Goal: Transaction & Acquisition: Purchase product/service

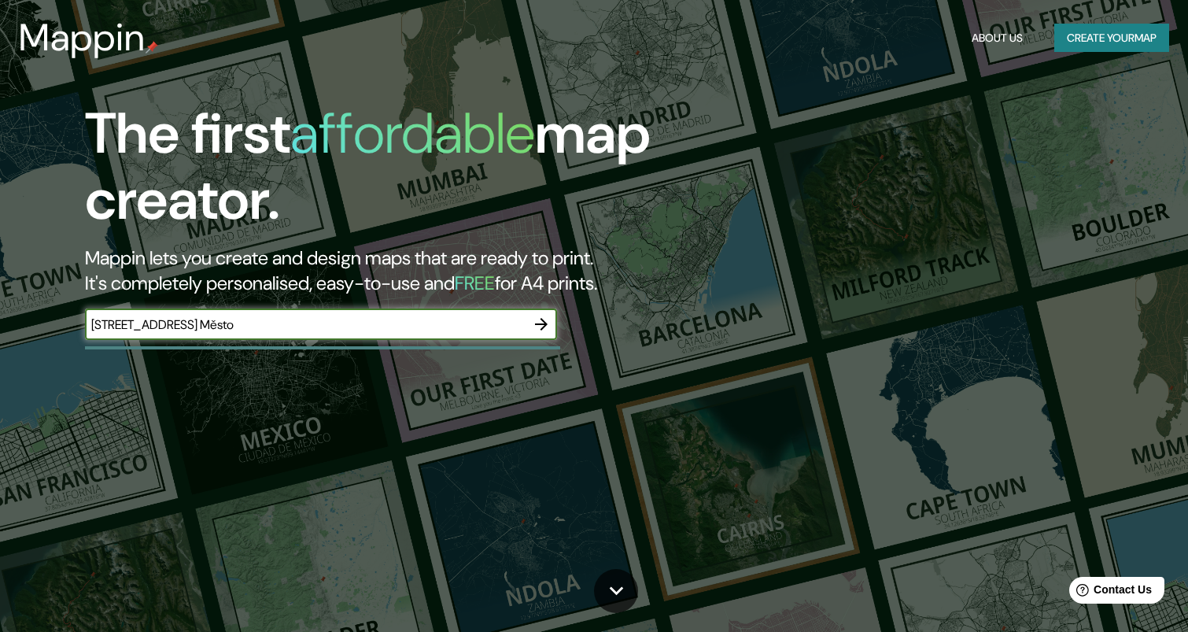
type input "[STREET_ADDRESS] Město"
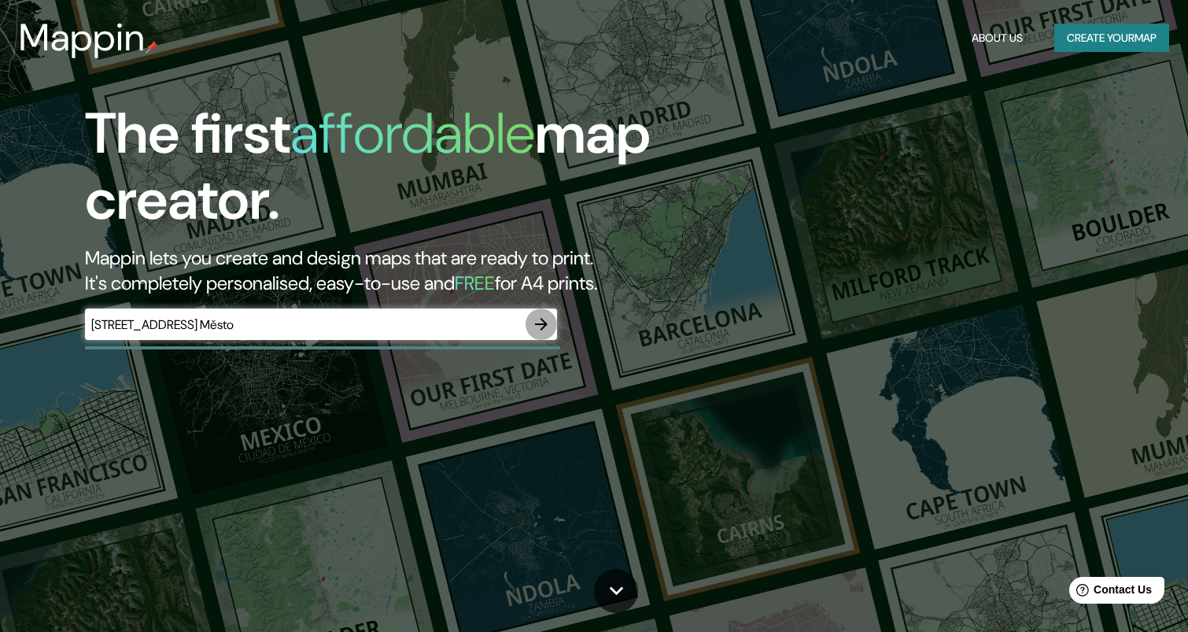
click at [540, 323] on icon "button" at bounding box center [541, 324] width 13 height 13
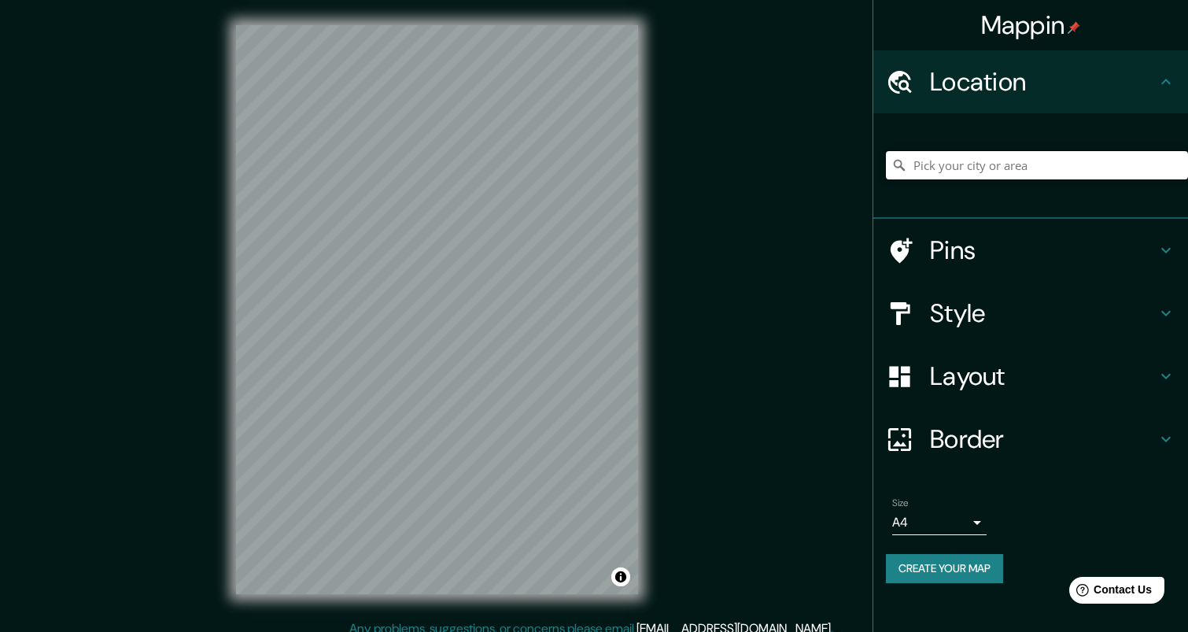
click at [958, 167] on input "Pick your city or area" at bounding box center [1037, 165] width 302 height 28
paste input "[STREET_ADDRESS] Město"
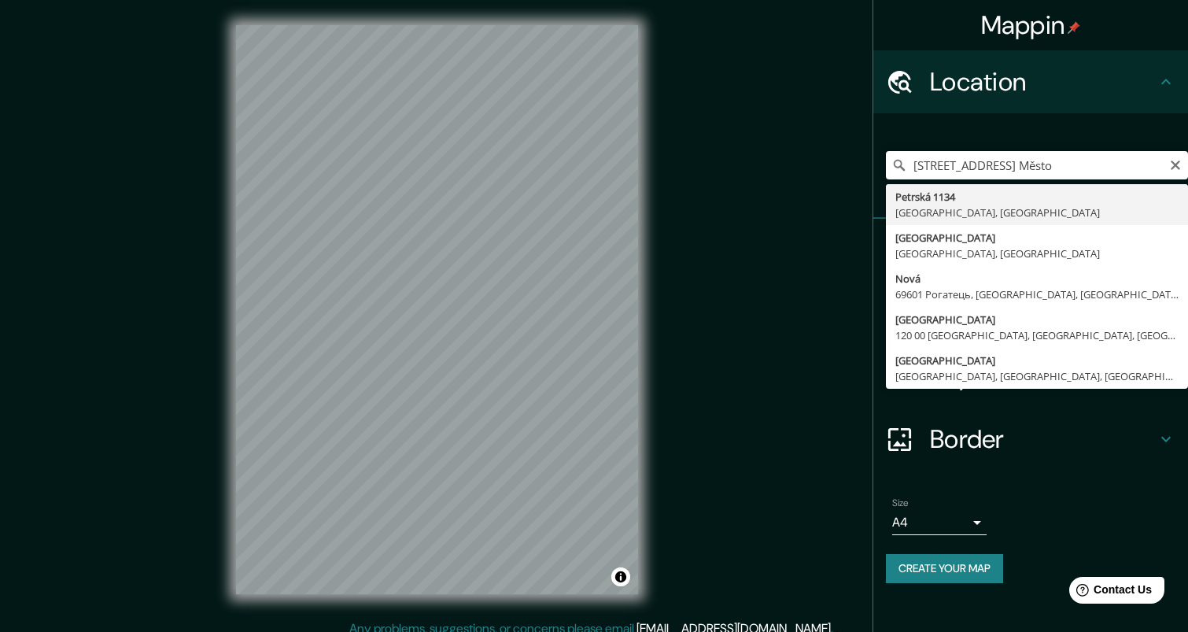
type input "[STREET_ADDRESS]"
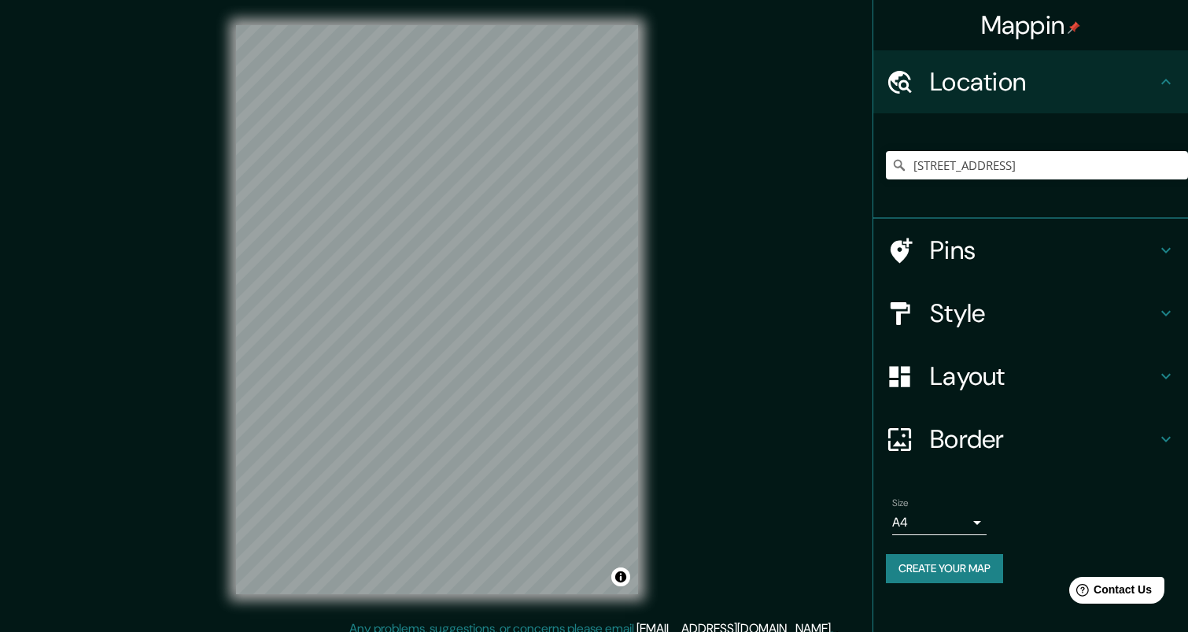
click at [957, 249] on h4 "Pins" at bounding box center [1043, 250] width 227 height 31
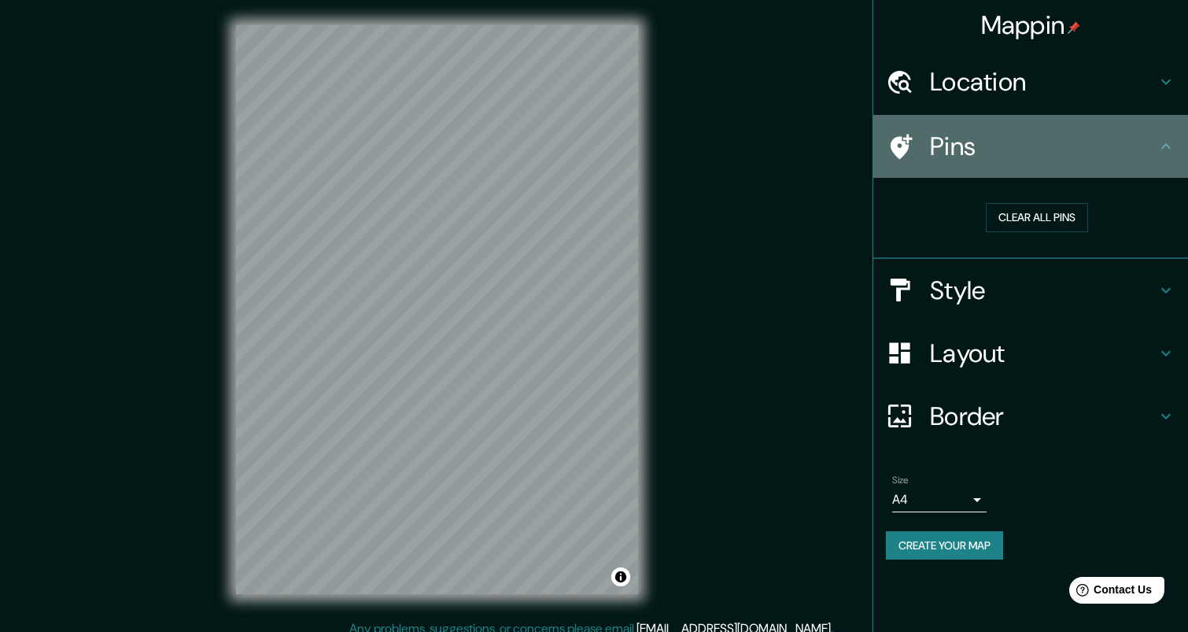
click at [992, 157] on h4 "Pins" at bounding box center [1043, 146] width 227 height 31
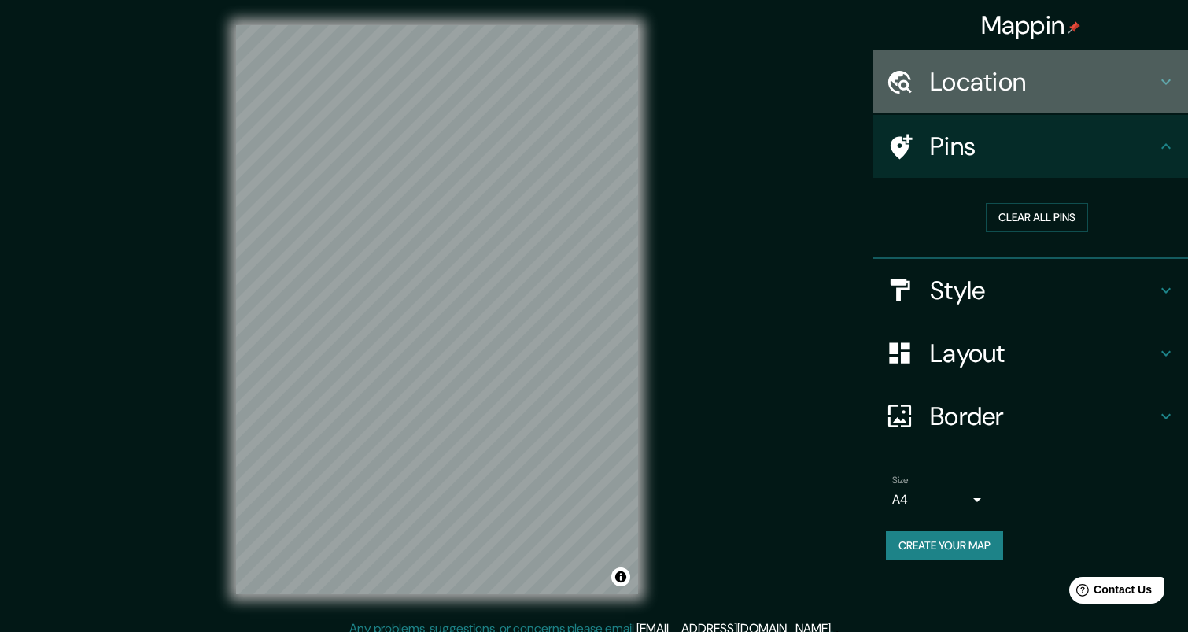
click at [1034, 94] on h4 "Location" at bounding box center [1043, 81] width 227 height 31
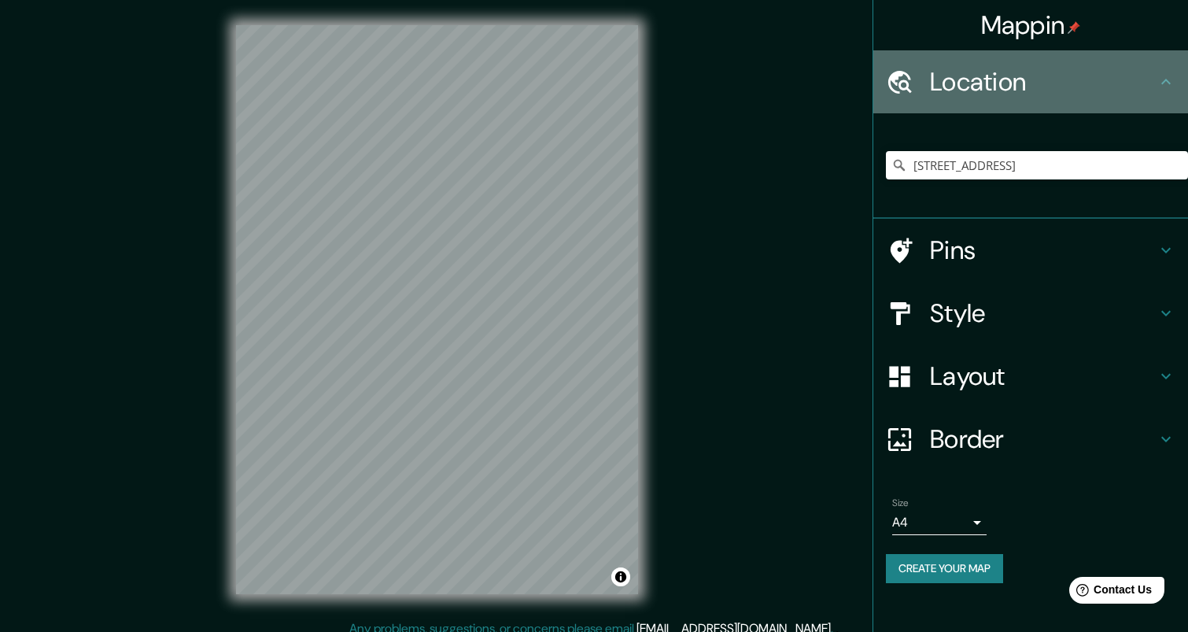
click at [1034, 94] on h4 "Location" at bounding box center [1043, 81] width 227 height 31
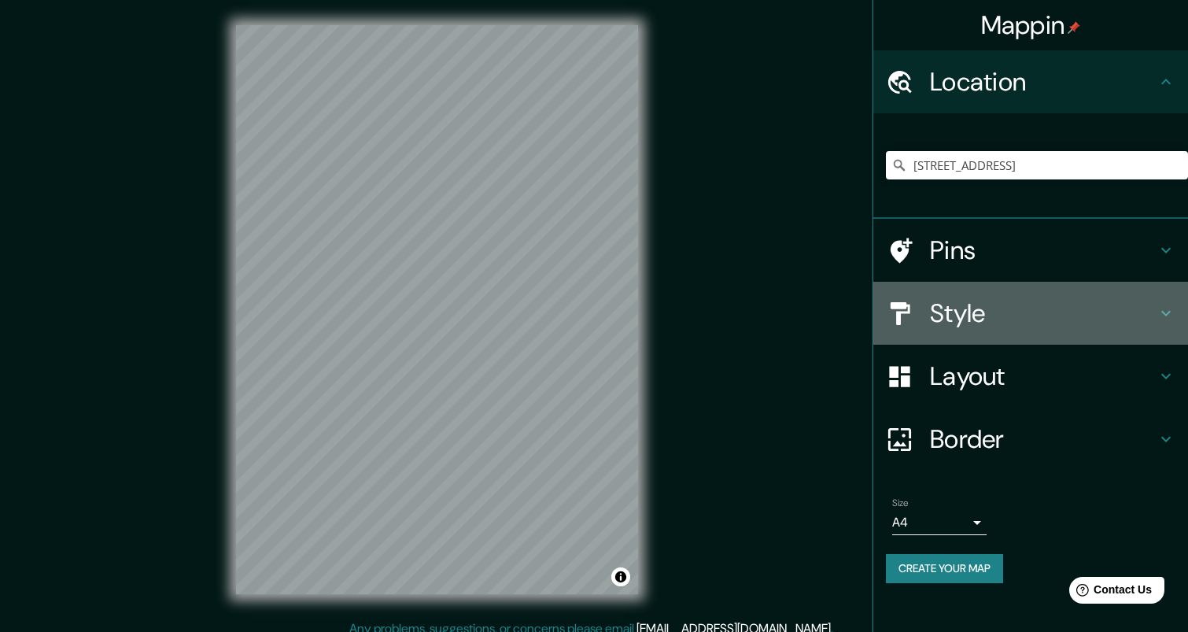
click at [1003, 291] on div "Style" at bounding box center [1031, 313] width 315 height 63
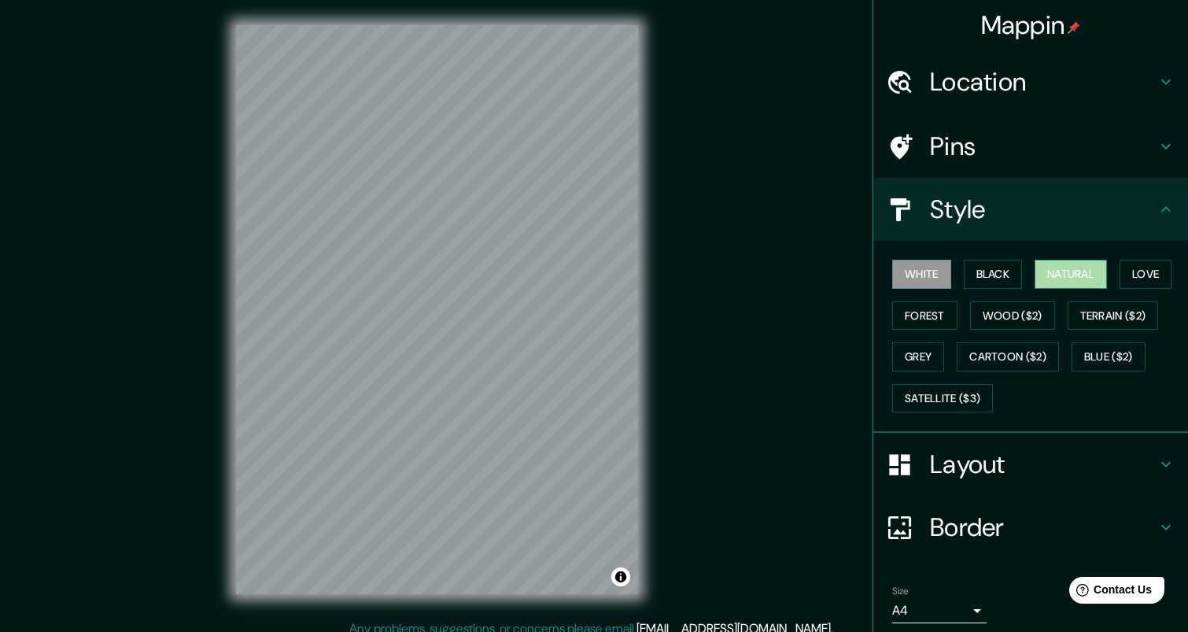
click at [1077, 273] on button "Natural" at bounding box center [1071, 274] width 72 height 29
click at [1146, 274] on button "Love" at bounding box center [1146, 274] width 52 height 29
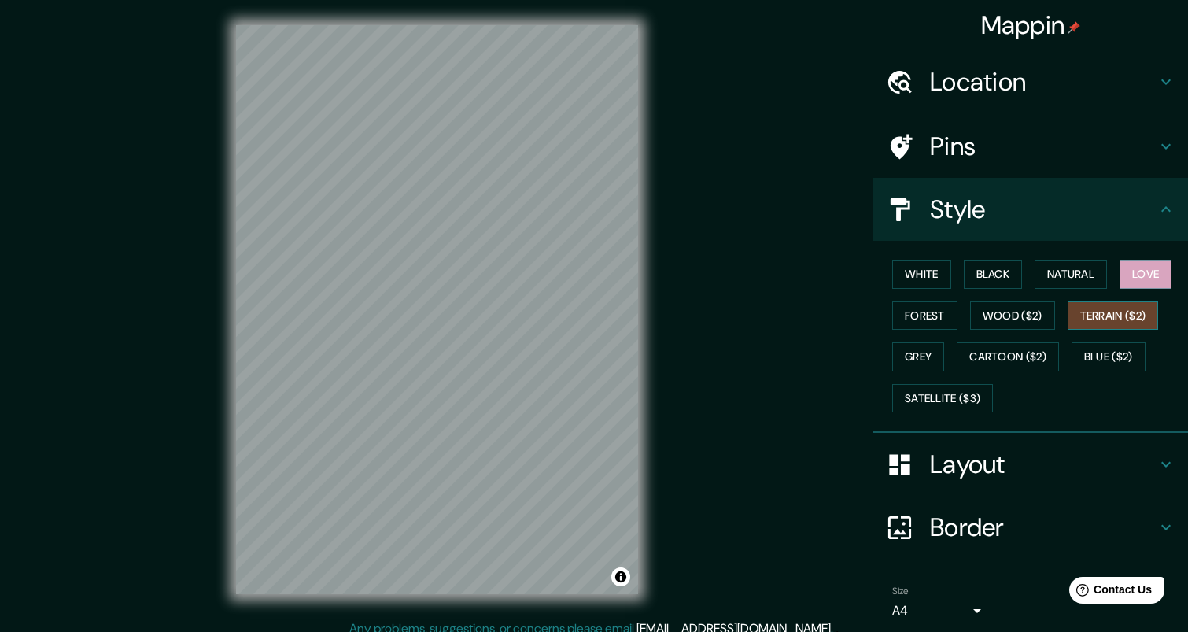
click at [1115, 316] on button "Terrain ($2)" at bounding box center [1113, 315] width 91 height 29
click at [1017, 323] on button "Wood ($2)" at bounding box center [1012, 315] width 85 height 29
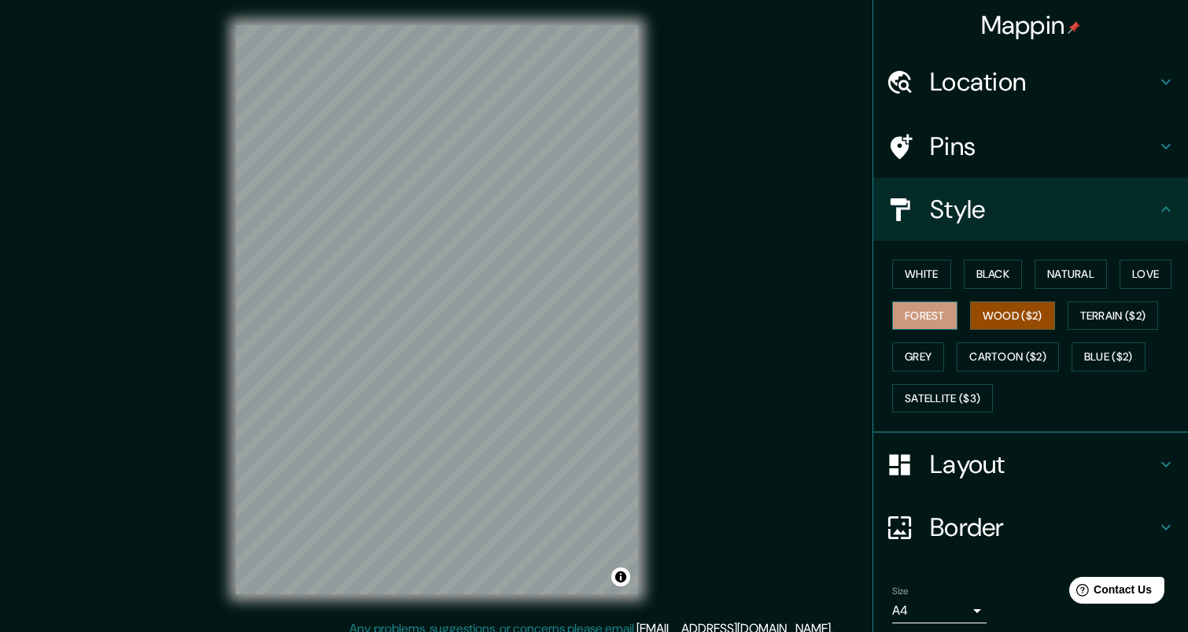
click at [955, 312] on button "Forest" at bounding box center [925, 315] width 65 height 29
click at [930, 354] on button "Grey" at bounding box center [919, 356] width 52 height 29
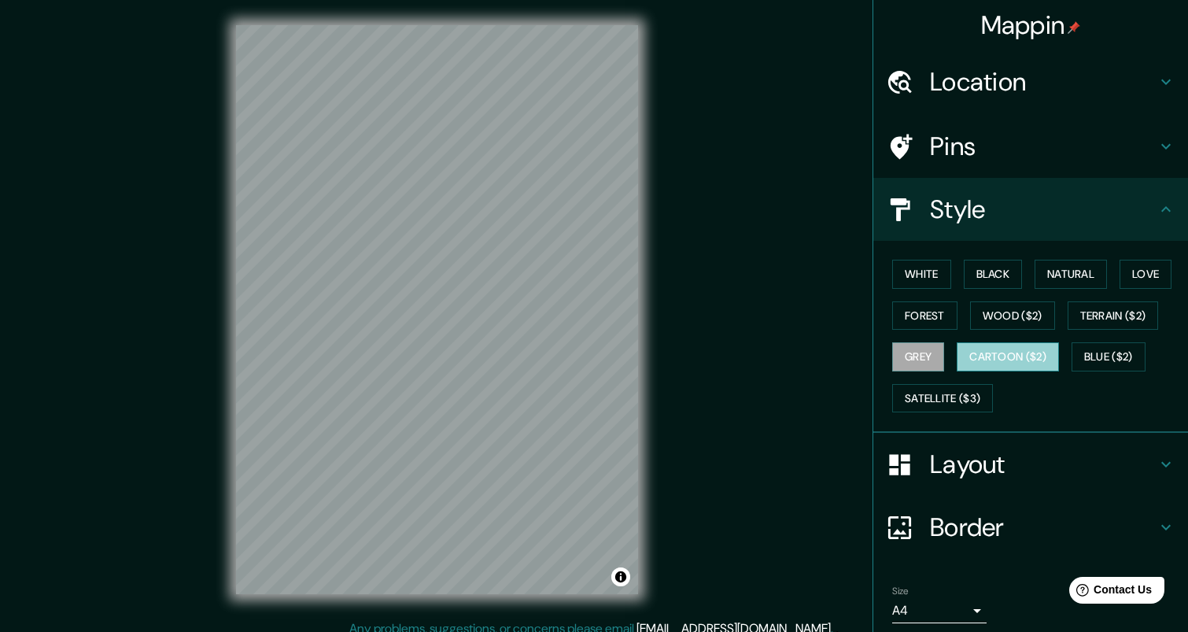
click at [1016, 357] on button "Cartoon ($2)" at bounding box center [1008, 356] width 102 height 29
click at [1121, 357] on button "Blue ($2)" at bounding box center [1109, 356] width 74 height 29
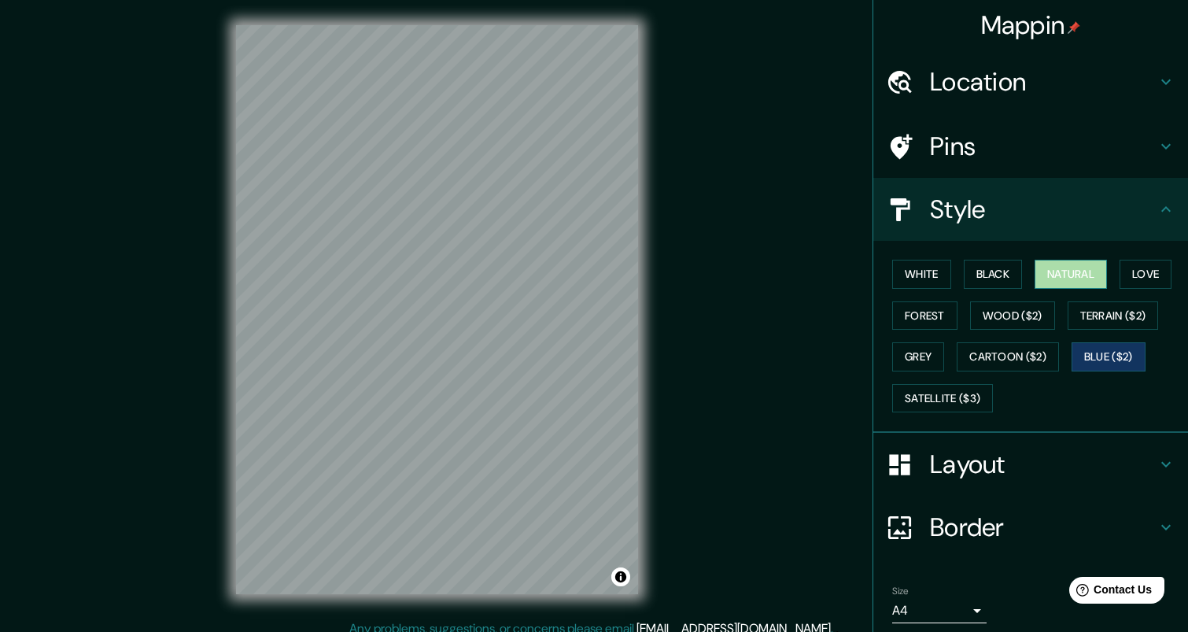
click at [1092, 270] on button "Natural" at bounding box center [1071, 274] width 72 height 29
click at [971, 464] on h4 "Layout" at bounding box center [1043, 464] width 227 height 31
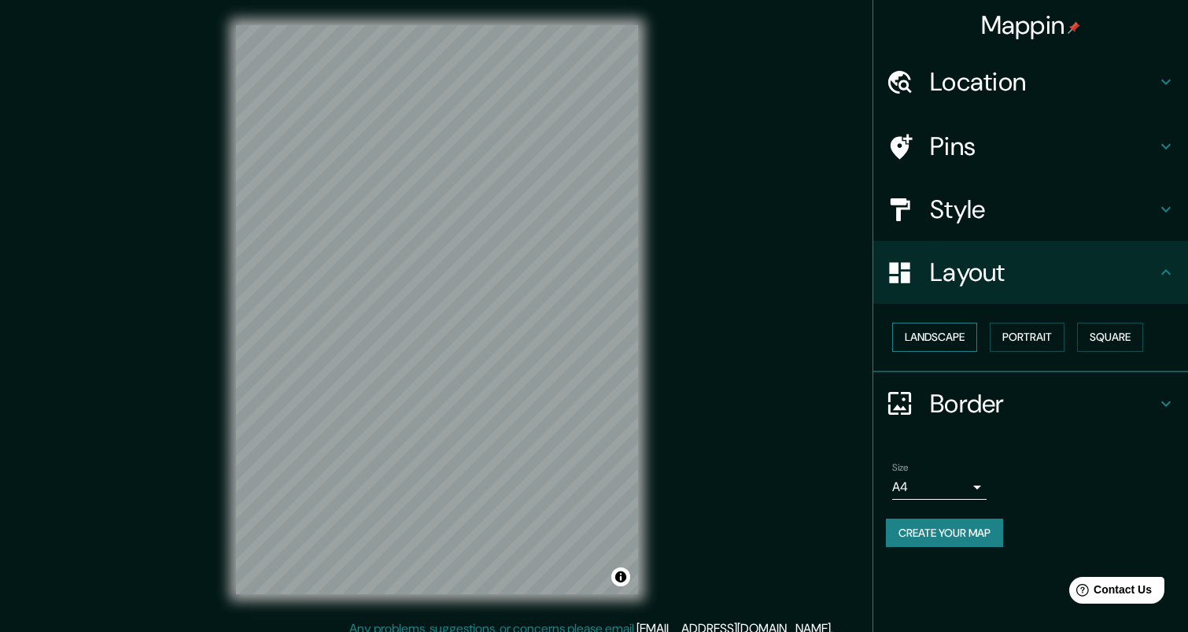
click at [956, 335] on button "Landscape" at bounding box center [935, 337] width 85 height 29
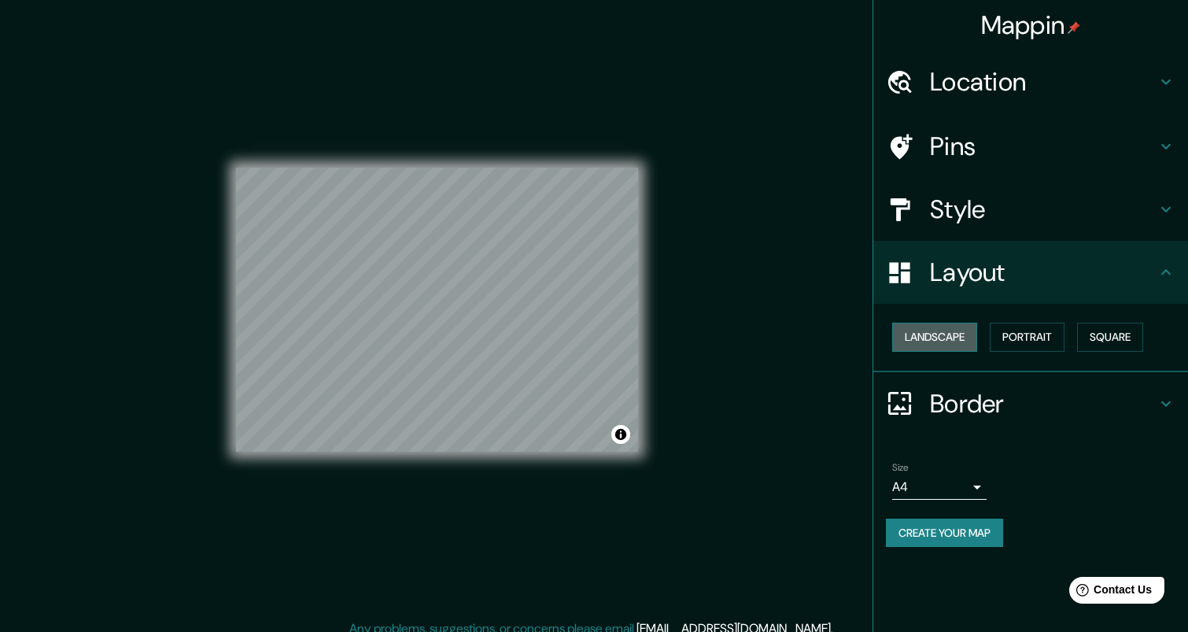
click at [956, 335] on button "Landscape" at bounding box center [935, 337] width 85 height 29
click at [1036, 335] on button "Portrait" at bounding box center [1027, 337] width 75 height 29
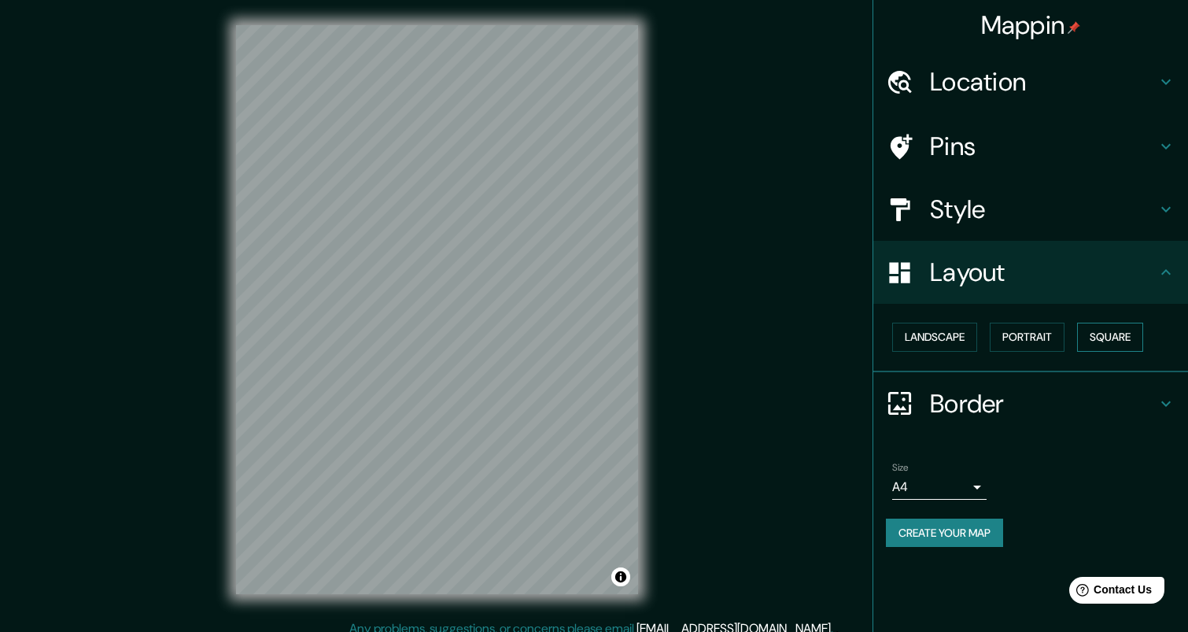
click at [1101, 336] on button "Square" at bounding box center [1110, 337] width 66 height 29
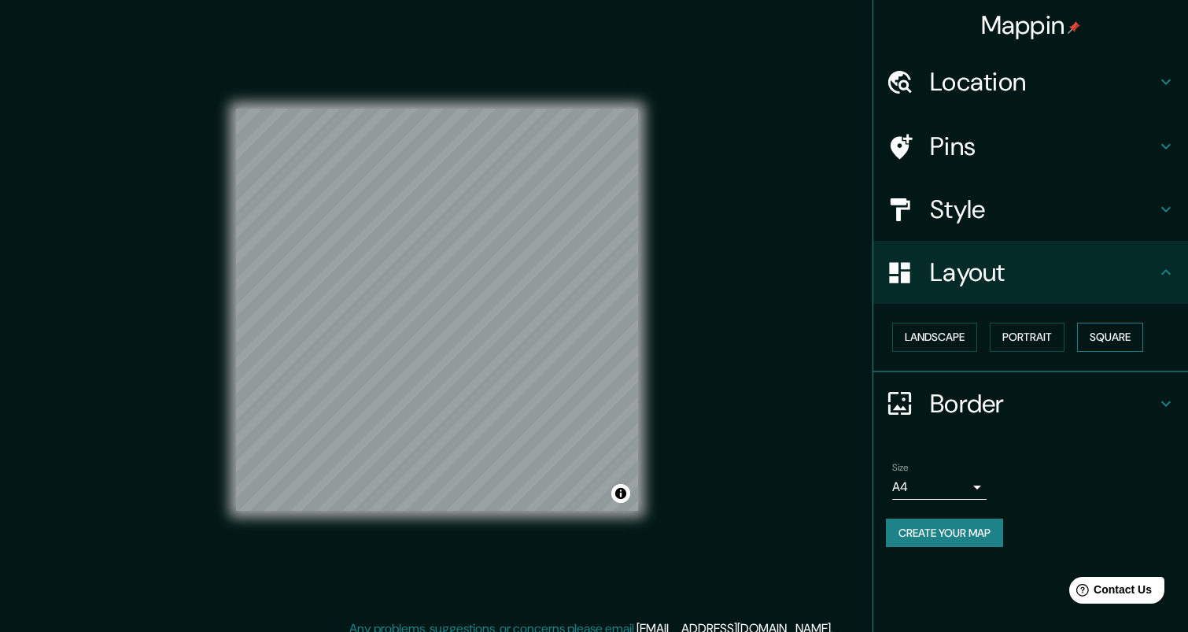
click at [1102, 336] on button "Square" at bounding box center [1110, 337] width 66 height 29
click at [1021, 336] on button "Portrait" at bounding box center [1027, 337] width 75 height 29
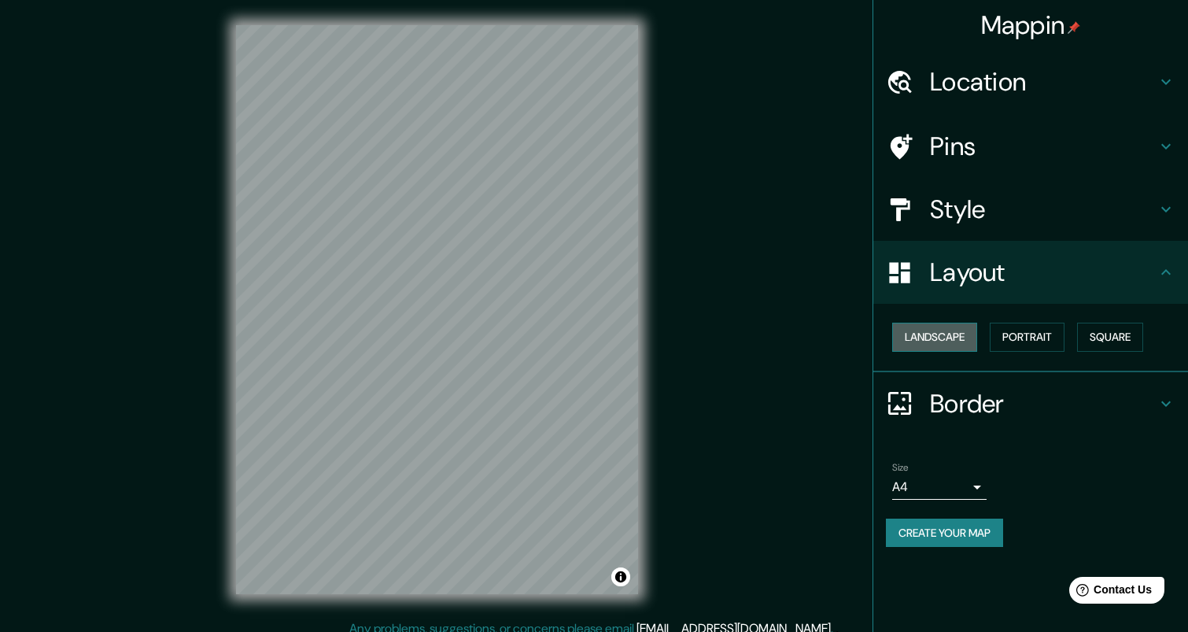
click at [969, 336] on button "Landscape" at bounding box center [935, 337] width 85 height 29
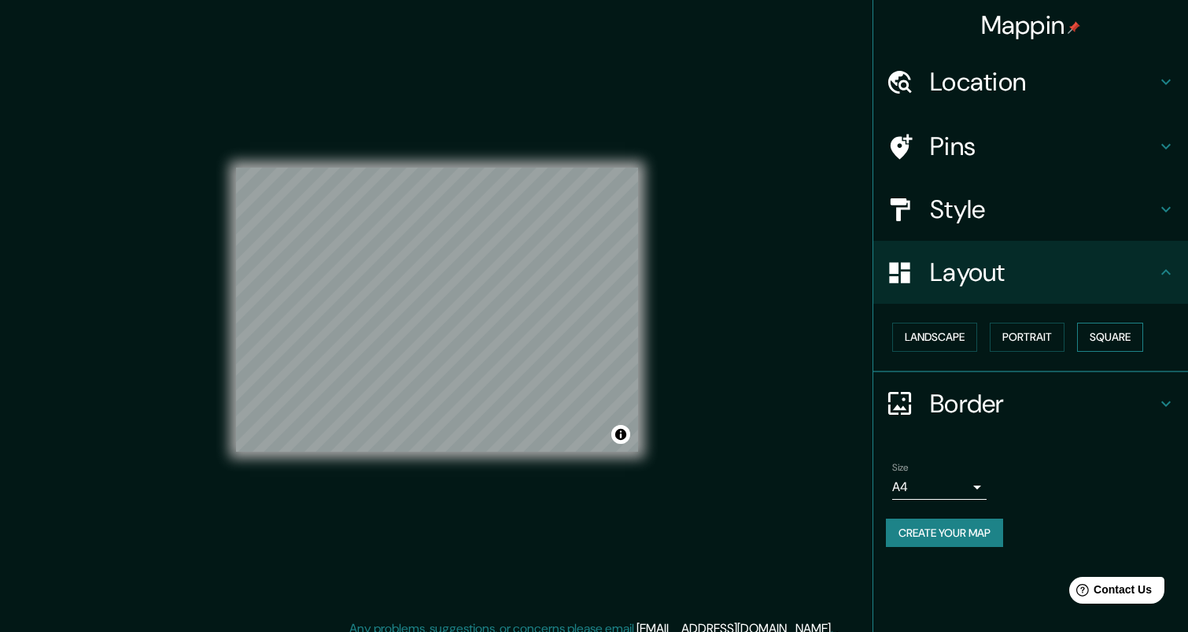
click at [1090, 338] on button "Square" at bounding box center [1110, 337] width 66 height 29
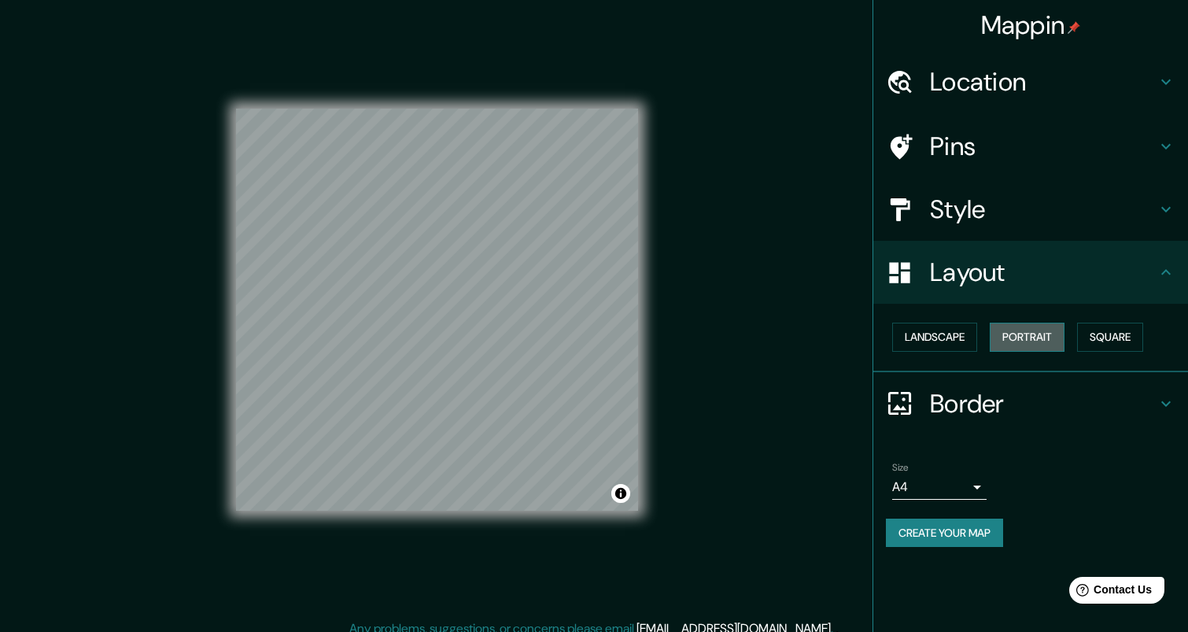
click at [1033, 334] on button "Portrait" at bounding box center [1027, 337] width 75 height 29
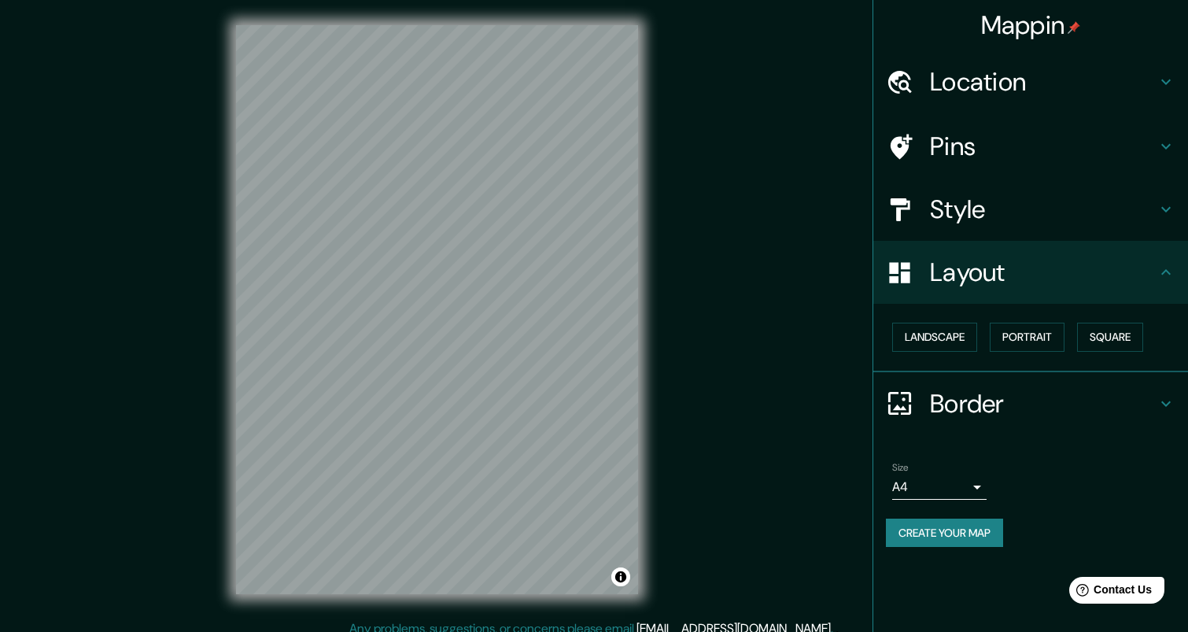
click at [974, 478] on body "Mappin Location [STREET_ADDRESS] Pins Style Layout Landscape Portrait Square Bo…" at bounding box center [594, 316] width 1188 height 632
click at [974, 478] on div at bounding box center [594, 316] width 1188 height 632
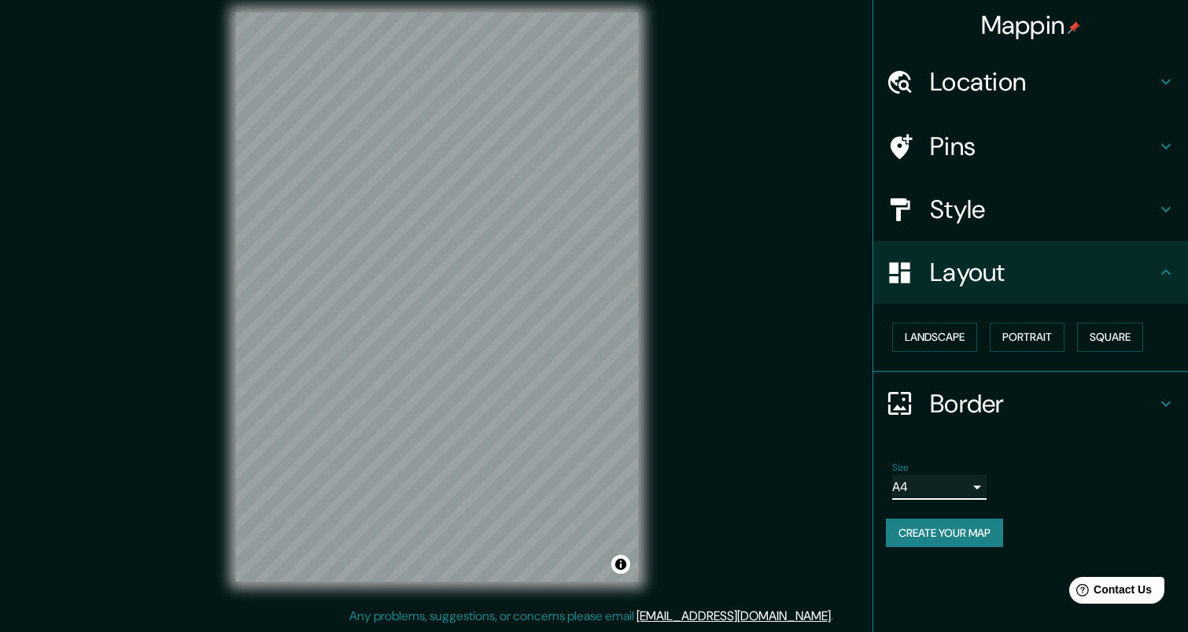
scroll to position [13, 0]
